Goal: Information Seeking & Learning: Learn about a topic

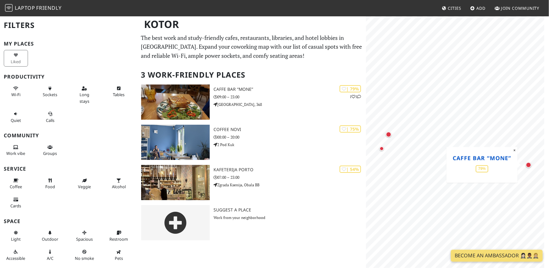
click at [486, 158] on link "Caffe bar “Mone”" at bounding box center [482, 158] width 59 height 8
click at [392, 135] on div "Map marker" at bounding box center [389, 135] width 8 height 8
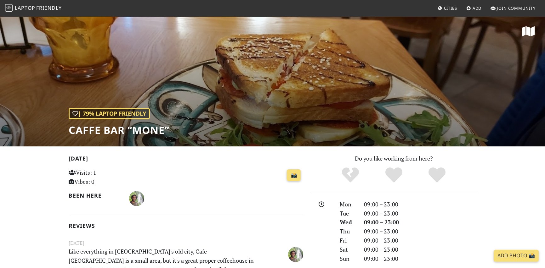
click at [202, 92] on div "| 79% Laptop Friendly Caffe bar “Mone”" at bounding box center [272, 81] width 545 height 131
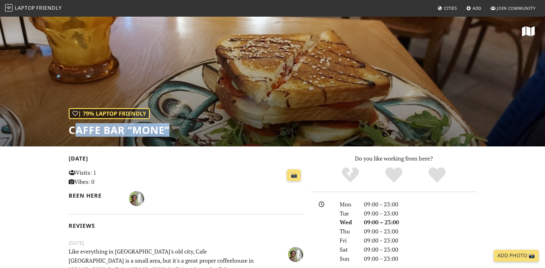
drag, startPoint x: 72, startPoint y: 131, endPoint x: 168, endPoint y: 133, distance: 95.7
click at [168, 133] on h1 "Caffe bar “Mone”" at bounding box center [119, 130] width 101 height 12
click at [126, 133] on h1 "Caffe bar “Mone”" at bounding box center [119, 130] width 101 height 12
drag, startPoint x: 65, startPoint y: 131, endPoint x: 169, endPoint y: 133, distance: 103.6
click at [169, 133] on div "| 79% Laptop Friendly Caffe bar “Mone”" at bounding box center [272, 81] width 545 height 131
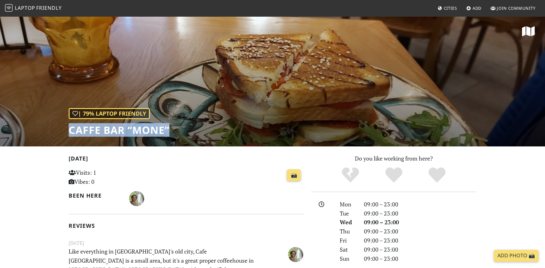
copy h1 "Caffe bar “Mone”"
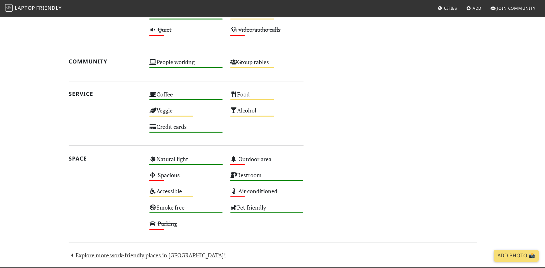
scroll to position [409, 0]
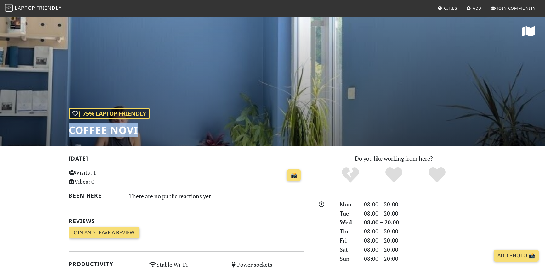
drag, startPoint x: 68, startPoint y: 127, endPoint x: 146, endPoint y: 131, distance: 78.1
click at [146, 131] on div "| 75% Laptop Friendly Coffee Novi" at bounding box center [272, 81] width 545 height 131
copy h1 "Coffee Novi"
